Goal: Find specific page/section: Find specific page/section

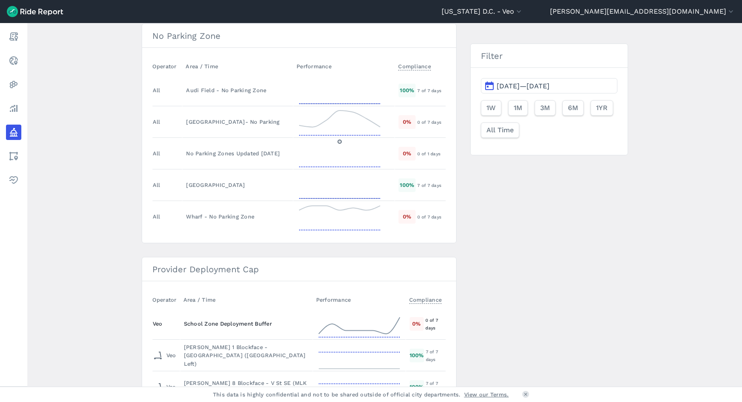
scroll to position [823, 0]
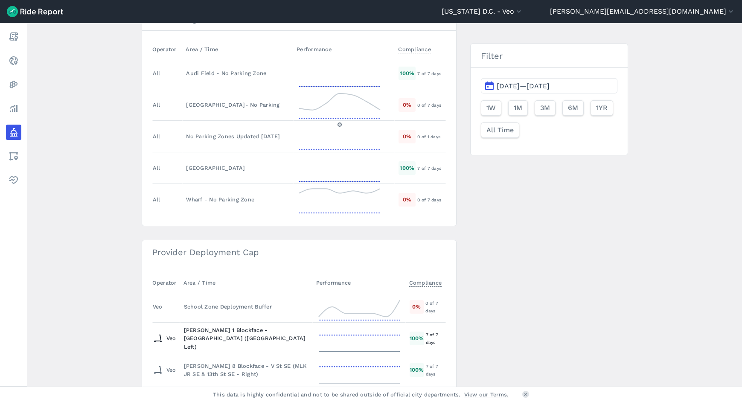
click at [267, 336] on div "[PERSON_NAME] 1 Blockface - [GEOGRAPHIC_DATA] ([GEOGRAPHIC_DATA] Left)" at bounding box center [246, 338] width 125 height 25
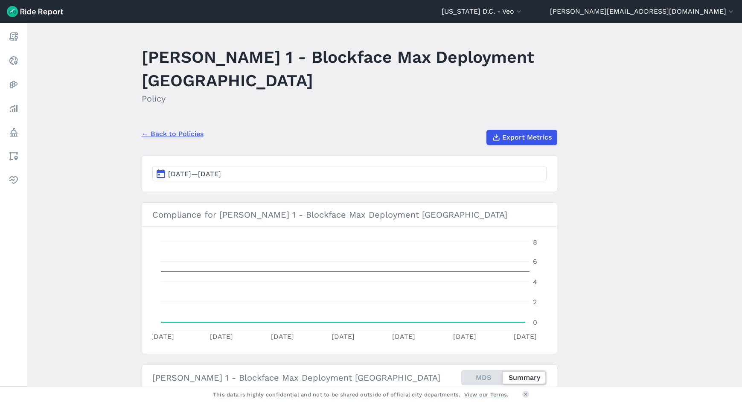
click at [388, 175] on button "[DATE]—[DATE]" at bounding box center [349, 173] width 394 height 15
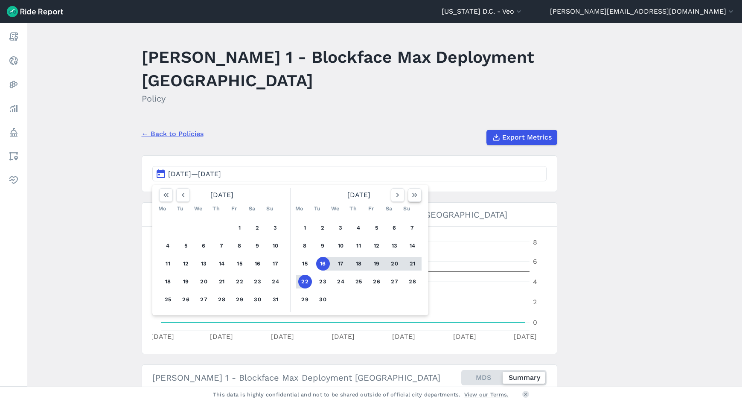
click at [417, 196] on button "button" at bounding box center [415, 195] width 14 height 14
click at [374, 230] on button "1" at bounding box center [377, 228] width 14 height 14
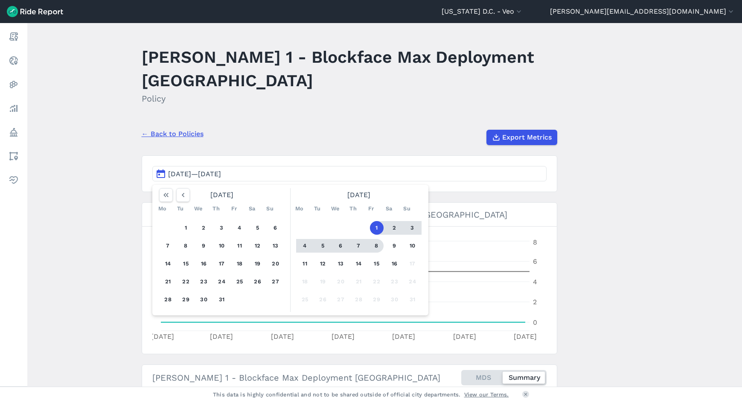
click at [386, 255] on div "1 2 3 4 5 6 7 8 9 10 11 12 13 14 15 16 17 18 19 20 21 22 23 24 25 26 27 28 29 3…" at bounding box center [359, 263] width 132 height 96
click at [391, 262] on button "16" at bounding box center [395, 264] width 14 height 14
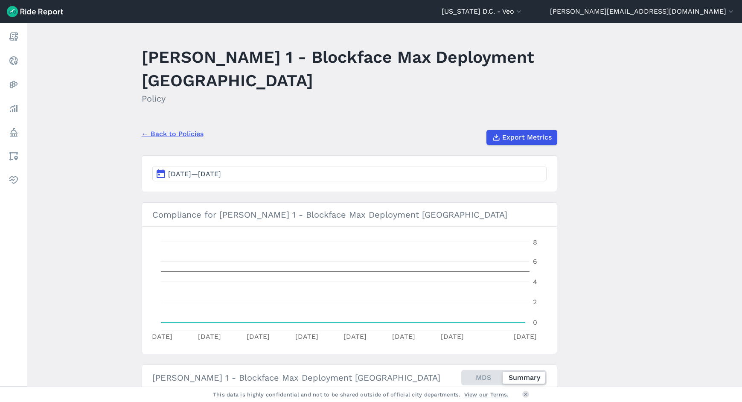
click at [169, 133] on link "← Back to Policies" at bounding box center [173, 134] width 62 height 10
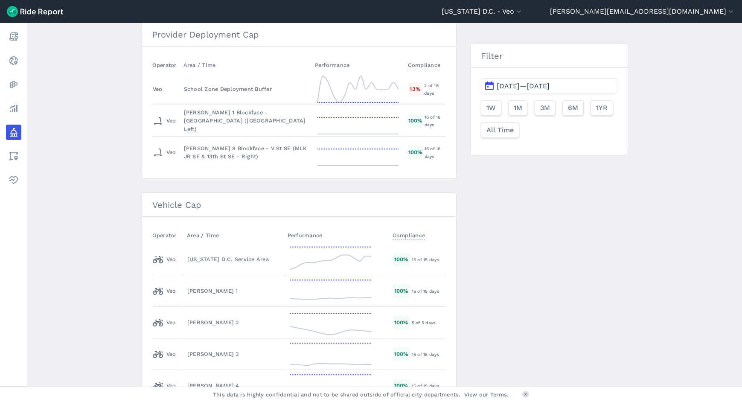
scroll to position [1057, 0]
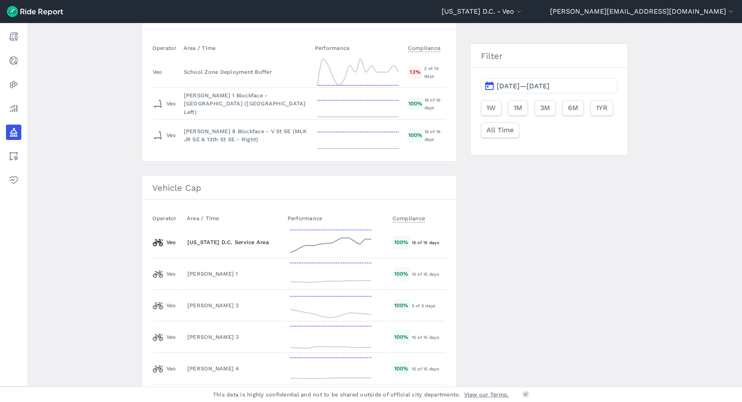
click at [205, 246] on div "[US_STATE] D.C. Service Area" at bounding box center [233, 242] width 93 height 8
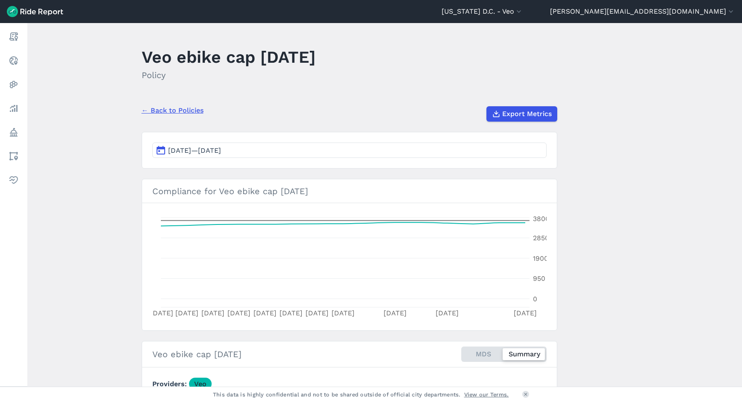
click at [355, 151] on button "[DATE]—[DATE]" at bounding box center [349, 149] width 394 height 15
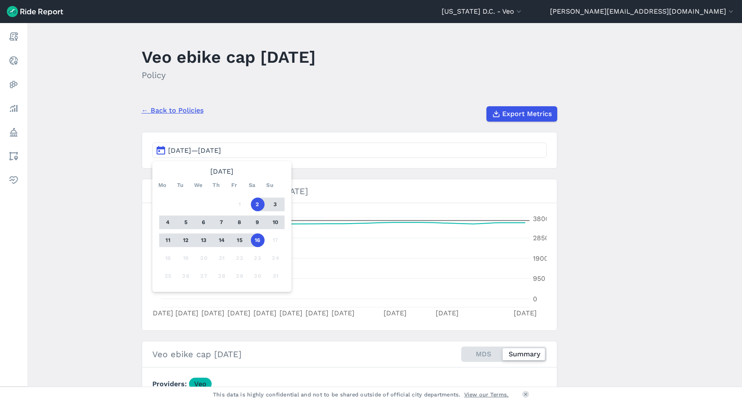
click at [317, 127] on main "Veo ebike cap [DATE] Policy ← Back to Policies Export Metrics [DATE]—[DATE] [DA…" at bounding box center [384, 204] width 714 height 363
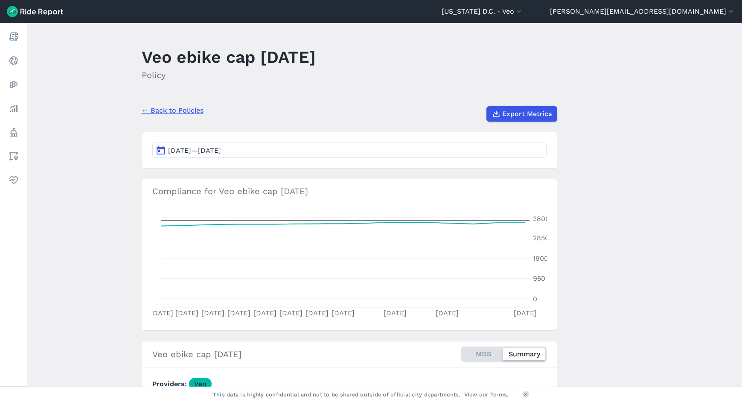
click at [484, 157] on button "[DATE]—[DATE]" at bounding box center [349, 149] width 394 height 15
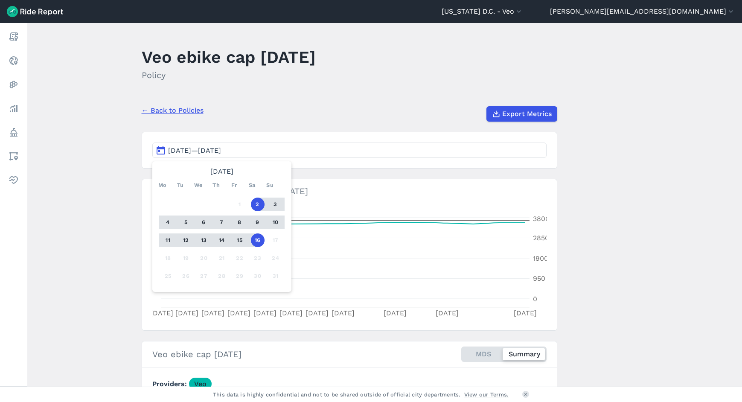
click at [188, 144] on button "[DATE]—[DATE]" at bounding box center [349, 149] width 394 height 15
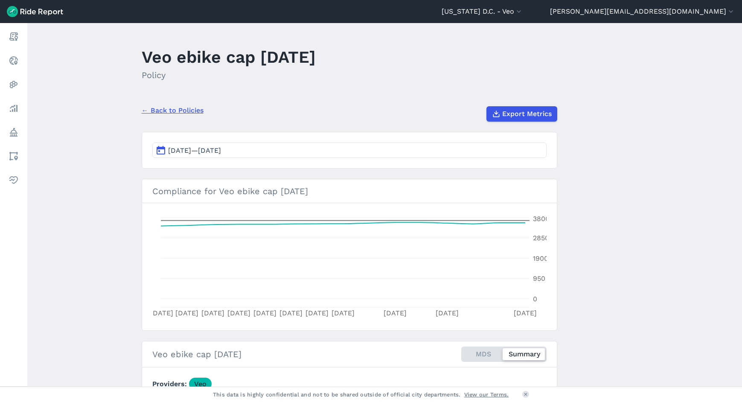
click at [189, 147] on span "[DATE]—[DATE]" at bounding box center [194, 150] width 53 height 8
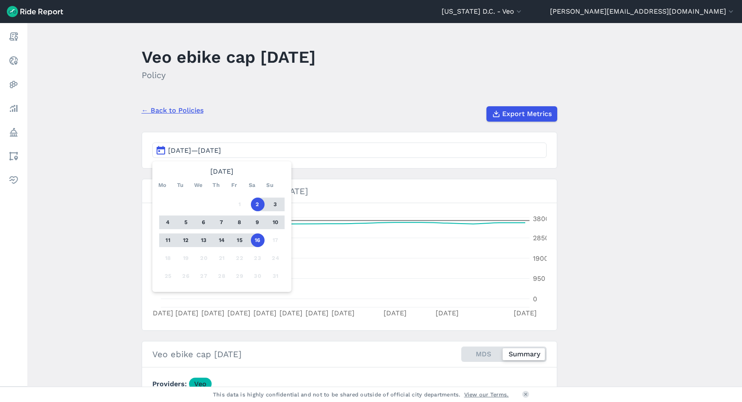
click at [122, 232] on main "Veo ebike cap [DATE] Policy ← Back to Policies Export Metrics [DATE]—[DATE] [DA…" at bounding box center [384, 204] width 714 height 363
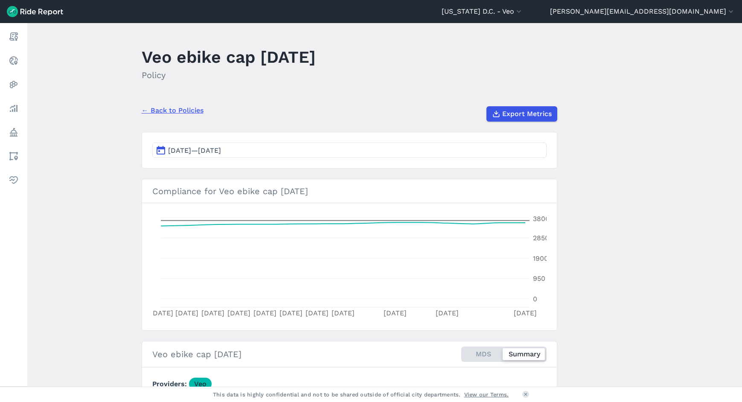
click at [174, 116] on div "← Back to Policies Export Metrics" at bounding box center [349, 110] width 415 height 22
click at [174, 115] on link "← Back to Policies" at bounding box center [173, 110] width 62 height 10
